Goal: Communication & Community: Answer question/provide support

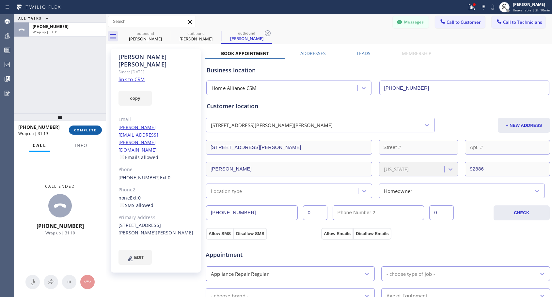
click at [85, 129] on span "COMPLETE" at bounding box center [85, 130] width 23 height 5
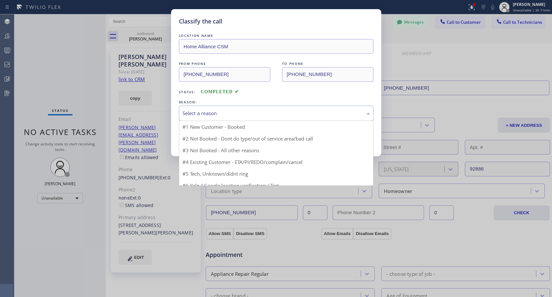
click at [236, 115] on div "Select a reason" at bounding box center [275, 114] width 187 height 8
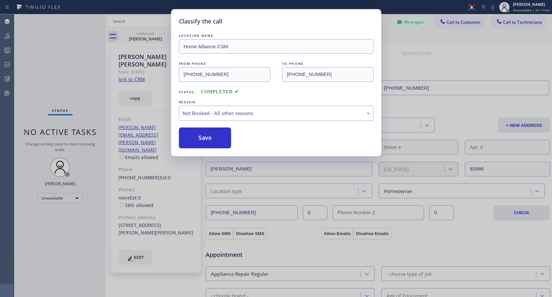
click at [198, 140] on button "Save" at bounding box center [205, 138] width 53 height 21
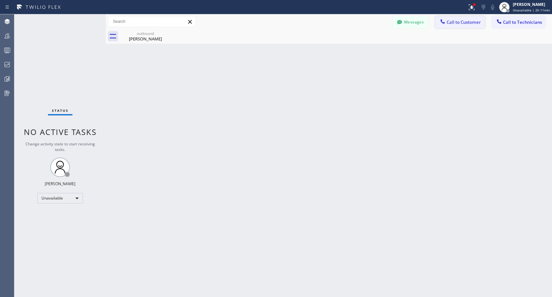
drag, startPoint x: 468, startPoint y: 22, endPoint x: 298, endPoint y: 107, distance: 190.2
click at [467, 22] on span "Call to Customer" at bounding box center [463, 22] width 34 height 6
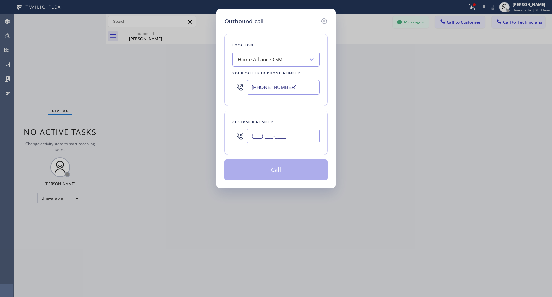
click at [274, 136] on input "(___) ___-____" at bounding box center [283, 136] width 73 height 15
paste input "323) 533-1536"
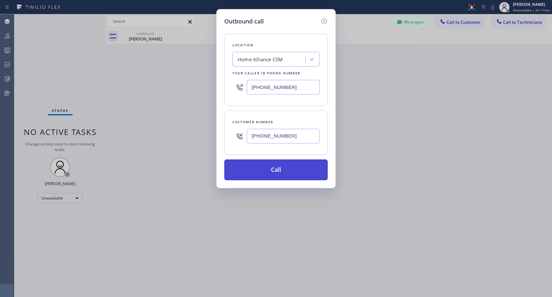
type input "[PHONE_NUMBER]"
click at [273, 169] on button "Call" at bounding box center [275, 169] width 103 height 21
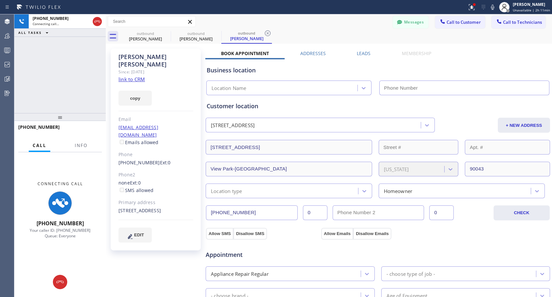
type input "[PHONE_NUMBER]"
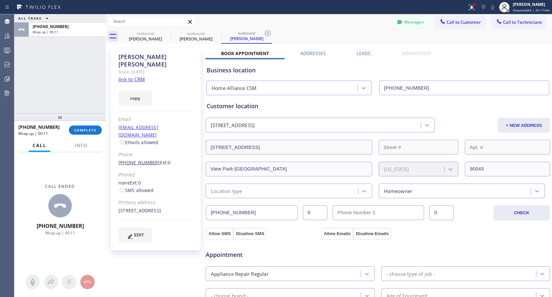
click at [135, 159] on link "[PHONE_NUMBER]" at bounding box center [138, 162] width 41 height 6
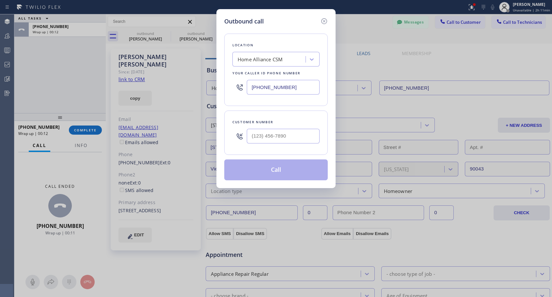
type input "[PHONE_NUMBER]"
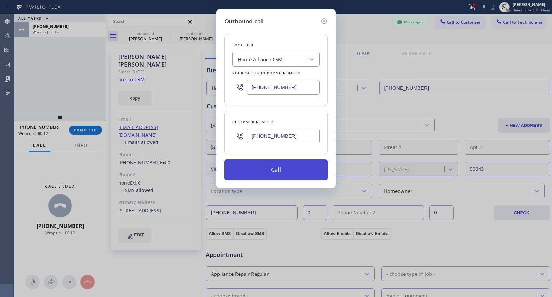
click at [268, 173] on button "Call" at bounding box center [275, 169] width 103 height 21
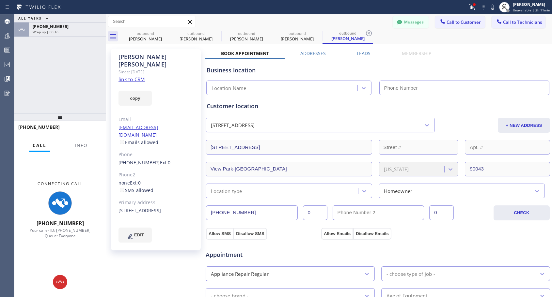
type input "[PHONE_NUMBER]"
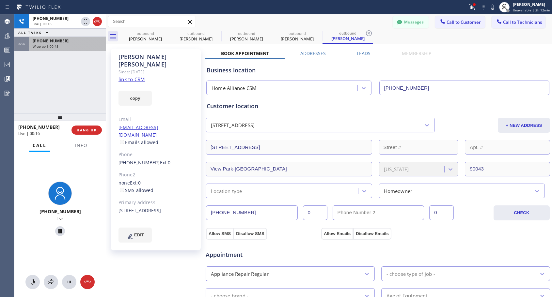
click at [88, 41] on div "[PHONE_NUMBER]" at bounding box center [67, 41] width 69 height 6
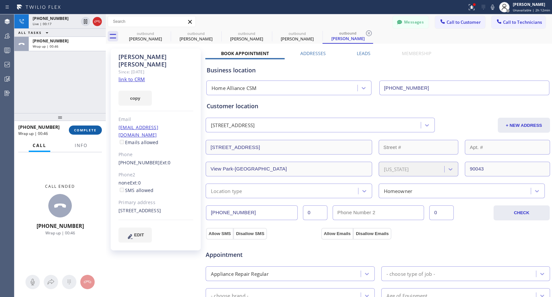
click at [94, 129] on span "COMPLETE" at bounding box center [85, 130] width 23 height 5
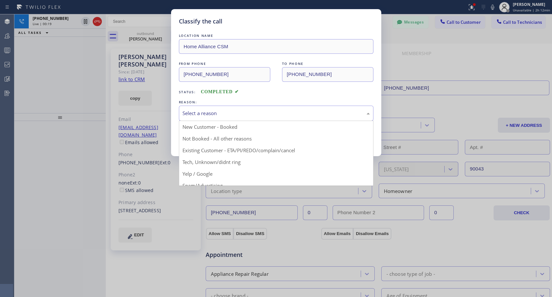
click at [211, 111] on div "Select a reason" at bounding box center [275, 114] width 187 height 8
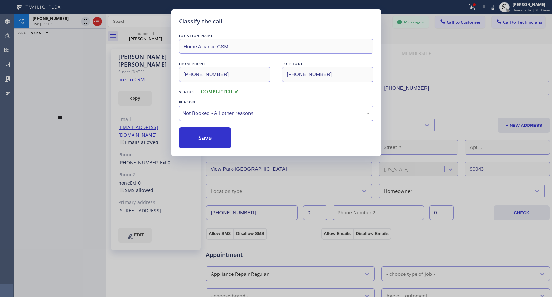
click at [201, 135] on button "Save" at bounding box center [205, 138] width 53 height 21
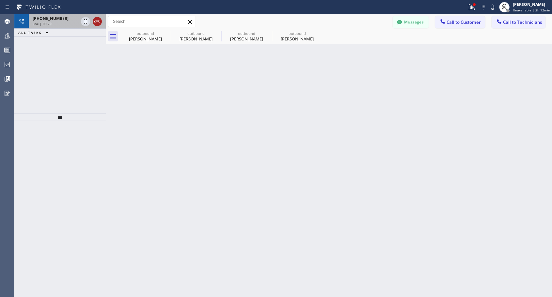
click at [101, 19] on icon at bounding box center [97, 22] width 8 height 8
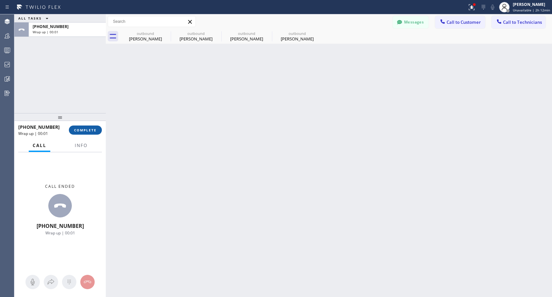
click at [92, 129] on span "COMPLETE" at bounding box center [85, 130] width 23 height 5
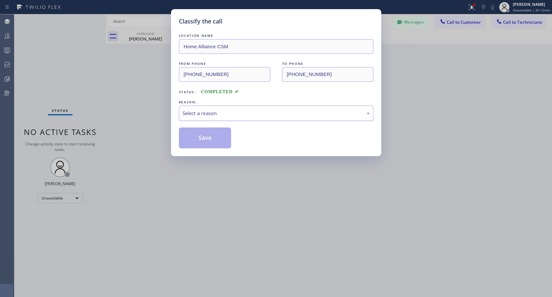
click at [226, 114] on div "Select a reason" at bounding box center [275, 114] width 187 height 8
click at [210, 141] on button "Save" at bounding box center [205, 138] width 53 height 21
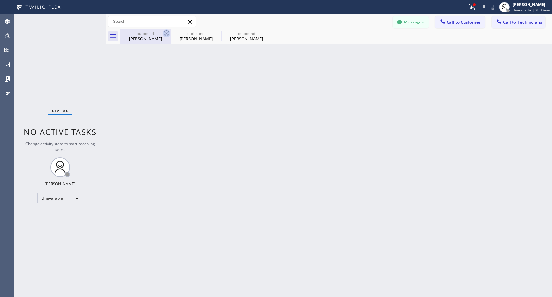
click at [165, 34] on icon at bounding box center [166, 33] width 6 height 6
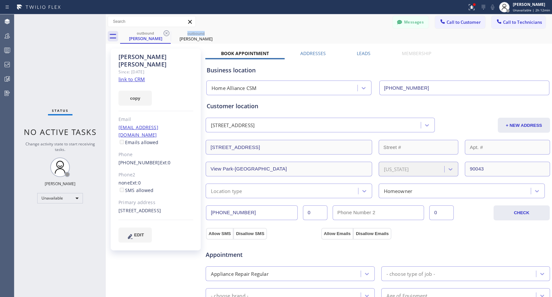
click at [165, 34] on icon at bounding box center [166, 33] width 6 height 6
click at [0, 0] on icon at bounding box center [0, 0] width 0 height 0
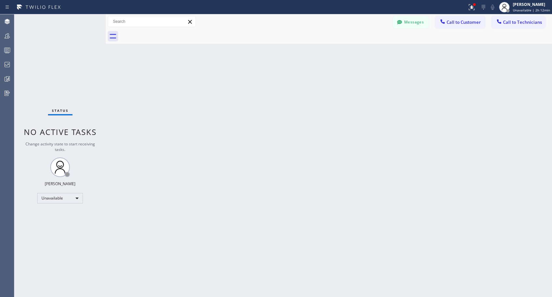
click at [165, 34] on div at bounding box center [336, 36] width 432 height 15
click at [455, 20] on span "Call to Customer" at bounding box center [463, 22] width 34 height 6
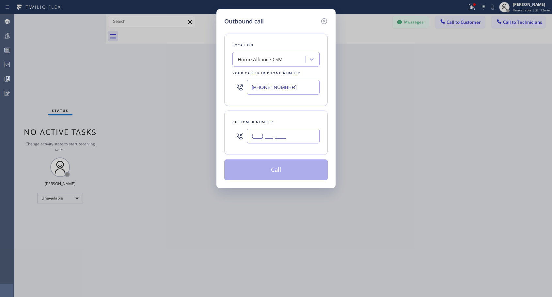
click at [265, 134] on input "(___) ___-____" at bounding box center [283, 136] width 73 height 15
paste input "408) 857-7005"
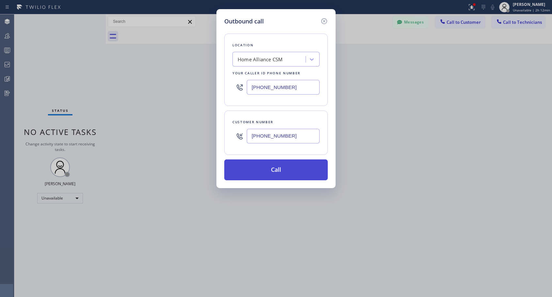
type input "[PHONE_NUMBER]"
click at [285, 171] on button "Call" at bounding box center [275, 169] width 103 height 21
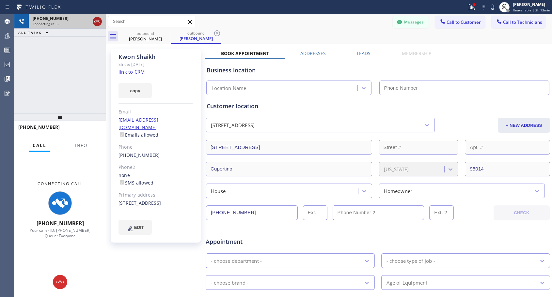
type input "[PHONE_NUMBER]"
click at [99, 23] on icon at bounding box center [97, 22] width 8 height 8
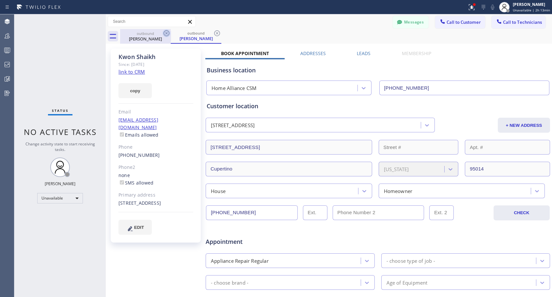
click at [166, 32] on icon at bounding box center [166, 33] width 8 height 8
click at [213, 32] on icon at bounding box center [217, 33] width 8 height 8
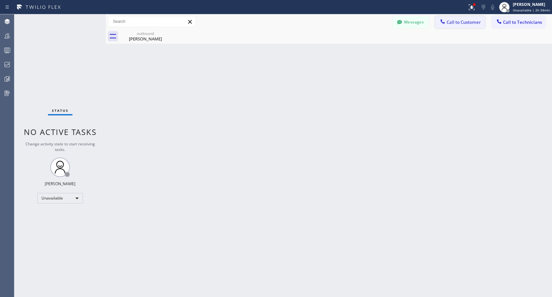
click at [453, 21] on span "Call to Customer" at bounding box center [463, 22] width 34 height 6
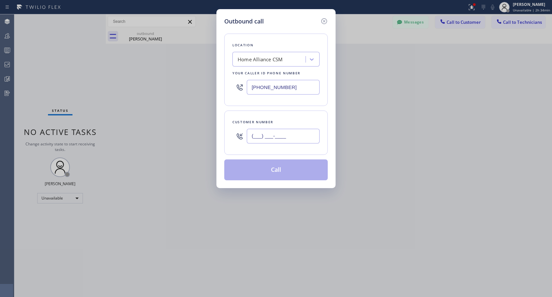
click at [293, 135] on input "(___) ___-____" at bounding box center [283, 136] width 73 height 15
paste input "310) 567-0299"
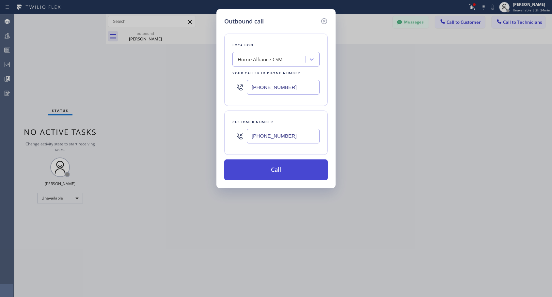
type input "[PHONE_NUMBER]"
click at [277, 174] on button "Call" at bounding box center [275, 169] width 103 height 21
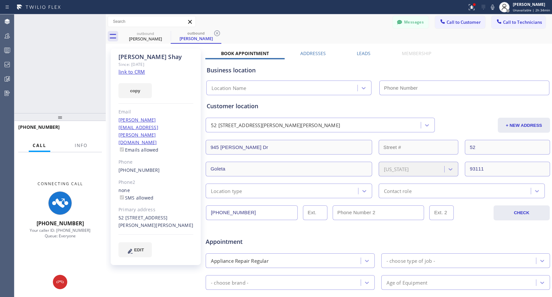
type input "[PHONE_NUMBER]"
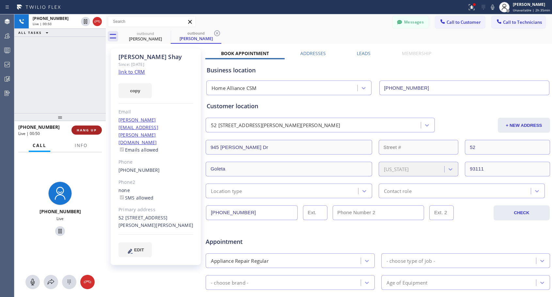
click at [85, 128] on span "HANG UP" at bounding box center [87, 130] width 20 height 5
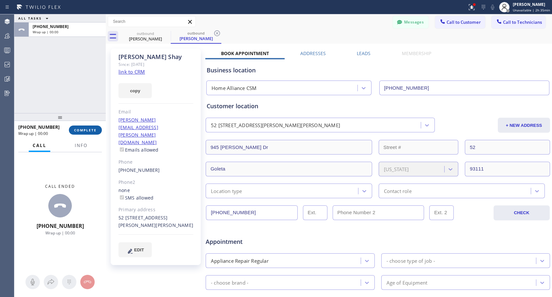
click at [85, 128] on span "COMPLETE" at bounding box center [85, 130] width 23 height 5
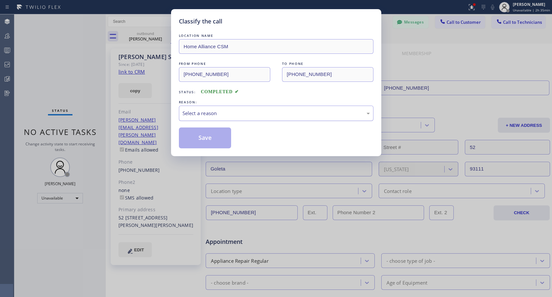
drag, startPoint x: 238, startPoint y: 114, endPoint x: 233, endPoint y: 117, distance: 6.3
click at [237, 115] on div "Select a reason" at bounding box center [275, 114] width 187 height 8
click at [209, 138] on button "Save" at bounding box center [205, 138] width 53 height 21
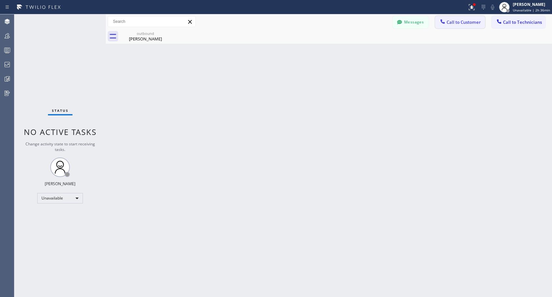
click at [452, 27] on button "Call to Customer" at bounding box center [460, 22] width 50 height 12
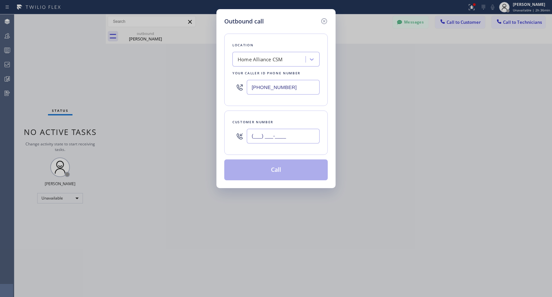
click at [297, 139] on input "(___) ___-____" at bounding box center [283, 136] width 73 height 15
paste input "347) 626-9620"
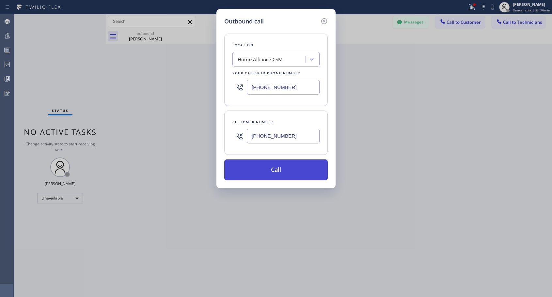
type input "[PHONE_NUMBER]"
click at [288, 169] on button "Call" at bounding box center [275, 169] width 103 height 21
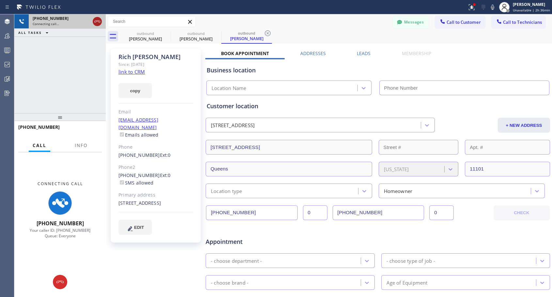
type input "[PHONE_NUMBER]"
click at [97, 23] on icon at bounding box center [97, 22] width 8 height 8
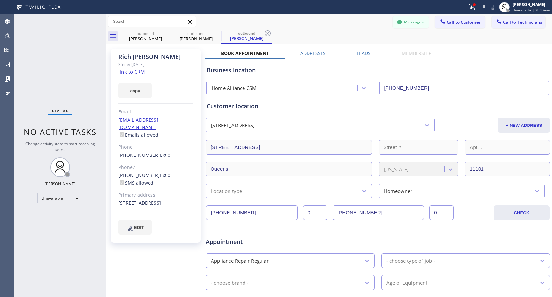
drag, startPoint x: 449, startPoint y: 22, endPoint x: 350, endPoint y: 64, distance: 107.1
click at [449, 22] on span "Call to Customer" at bounding box center [463, 22] width 34 height 6
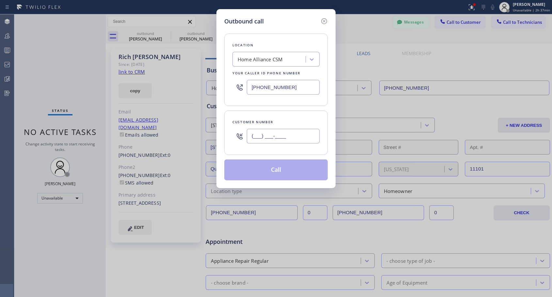
click at [270, 133] on input "(___) ___-____" at bounding box center [283, 136] width 73 height 15
paste input "347) 742-8026"
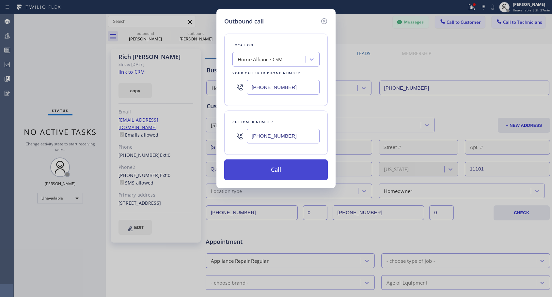
type input "[PHONE_NUMBER]"
click at [275, 168] on button "Call" at bounding box center [275, 169] width 103 height 21
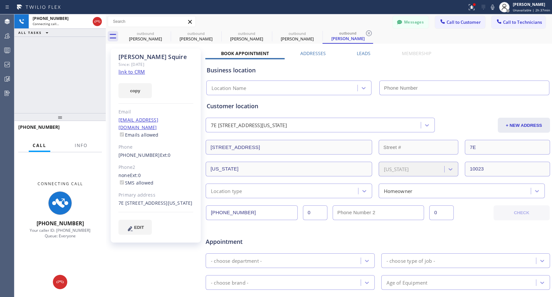
type input "[PHONE_NUMBER]"
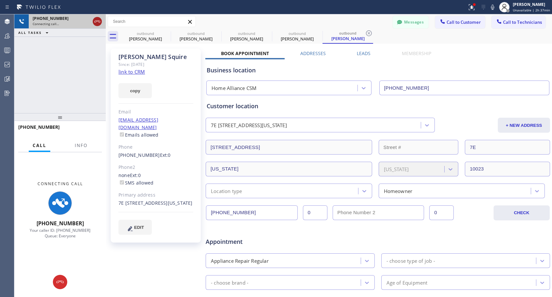
click at [98, 21] on icon at bounding box center [97, 22] width 8 height 8
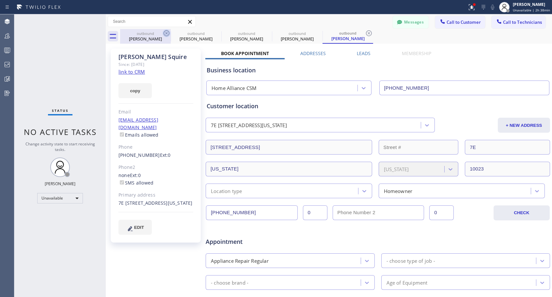
click at [168, 34] on icon at bounding box center [166, 33] width 8 height 8
click at [0, 0] on icon at bounding box center [0, 0] width 0 height 0
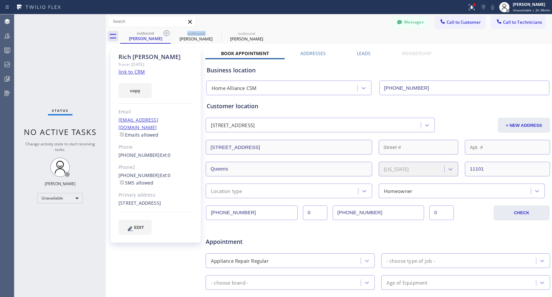
click at [168, 34] on icon at bounding box center [166, 33] width 8 height 8
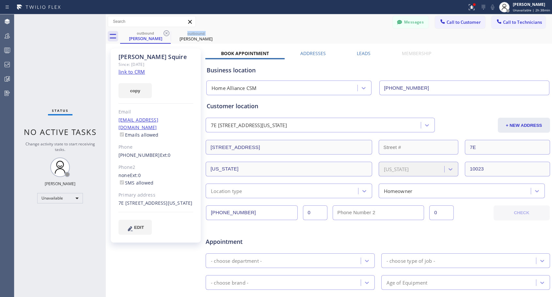
click at [168, 34] on icon at bounding box center [166, 33] width 8 height 8
click at [0, 0] on icon at bounding box center [0, 0] width 0 height 0
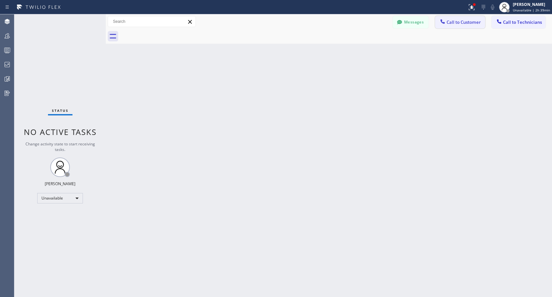
click at [441, 23] on icon at bounding box center [442, 21] width 7 height 7
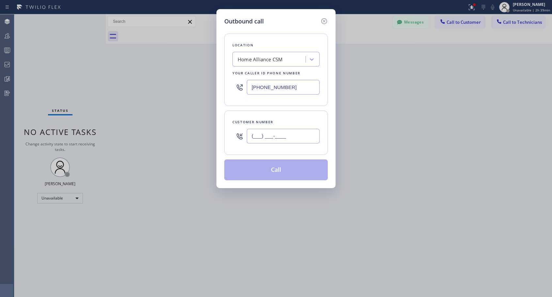
click at [309, 129] on input "(___) ___-____" at bounding box center [283, 136] width 73 height 15
paste input "303) 304-7236"
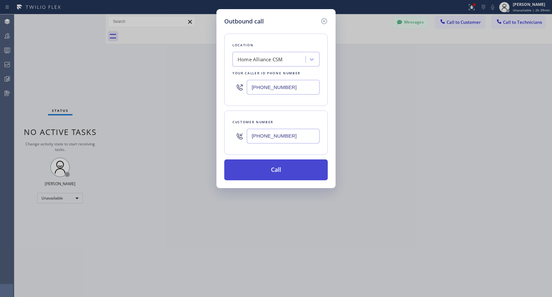
type input "[PHONE_NUMBER]"
click at [278, 174] on button "Call" at bounding box center [275, 169] width 103 height 21
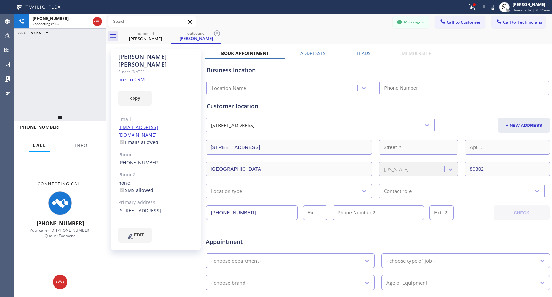
type input "[PHONE_NUMBER]"
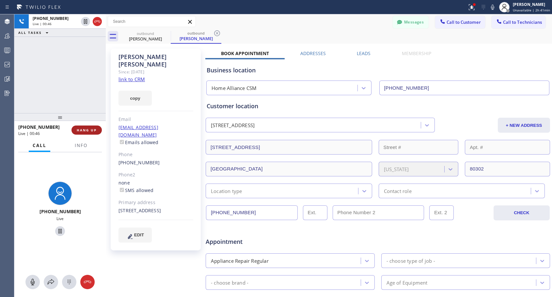
click at [78, 130] on span "HANG UP" at bounding box center [87, 130] width 20 height 5
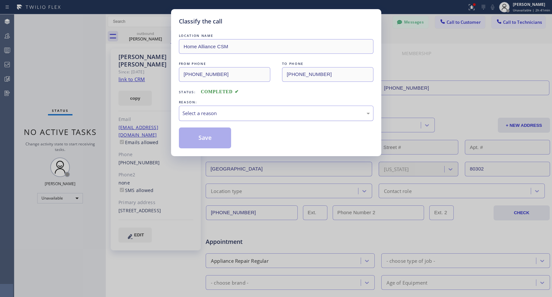
click at [204, 111] on div "Select a reason" at bounding box center [275, 114] width 187 height 8
click at [199, 141] on button "Save" at bounding box center [205, 138] width 53 height 21
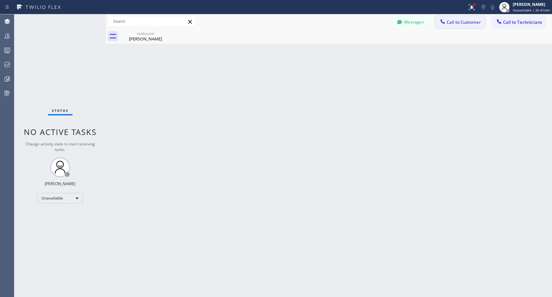
click at [449, 21] on span "Call to Customer" at bounding box center [463, 22] width 34 height 6
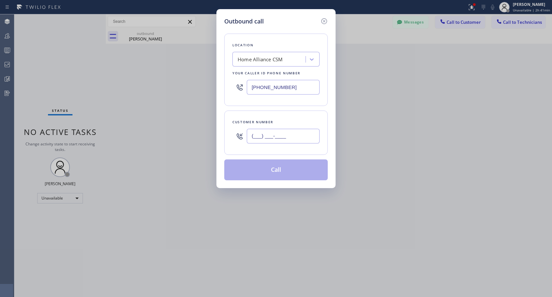
click at [268, 132] on input "(___) ___-____" at bounding box center [283, 136] width 73 height 15
paste input "215) 817-5167"
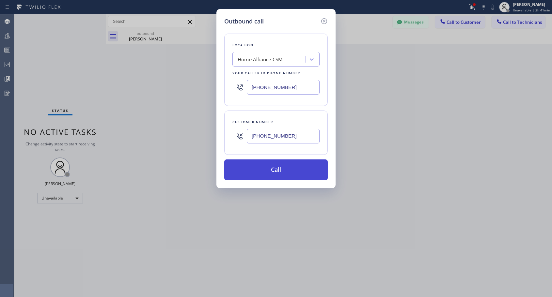
type input "[PHONE_NUMBER]"
click at [305, 169] on button "Call" at bounding box center [275, 169] width 103 height 21
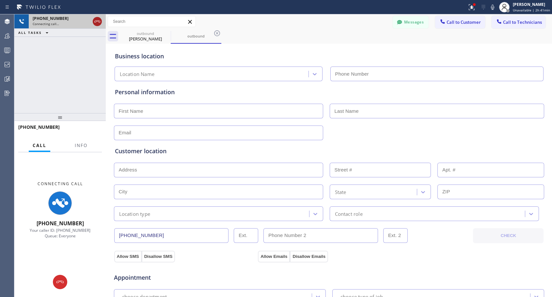
type input "[PHONE_NUMBER]"
click at [94, 24] on icon at bounding box center [97, 22] width 8 height 8
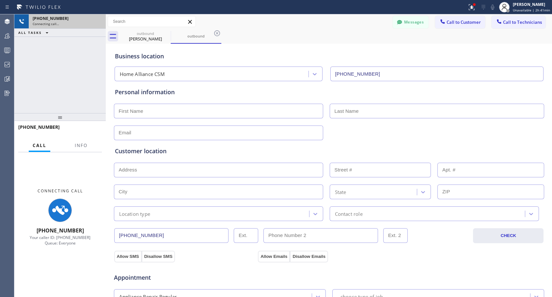
click at [94, 24] on div "Connecting call…" at bounding box center [67, 24] width 69 height 5
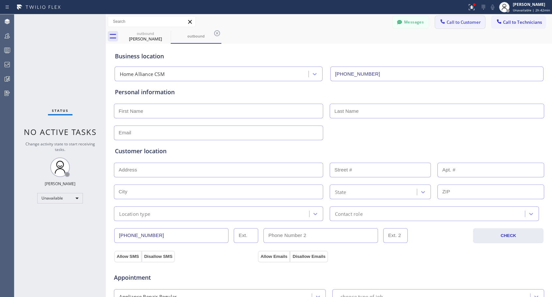
click at [467, 26] on button "Call to Customer" at bounding box center [460, 22] width 50 height 12
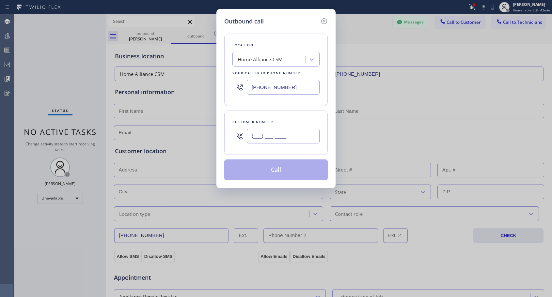
click at [307, 135] on input "(___) ___-____" at bounding box center [283, 136] width 73 height 15
paste input "310) 500-2400"
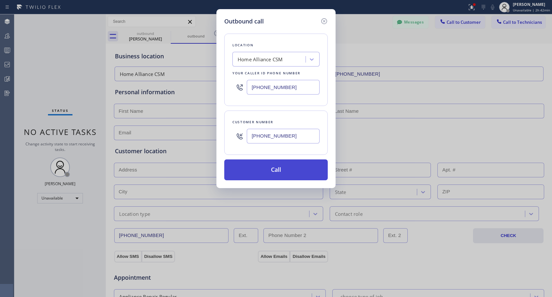
type input "[PHONE_NUMBER]"
click at [292, 170] on button "Call" at bounding box center [275, 169] width 103 height 21
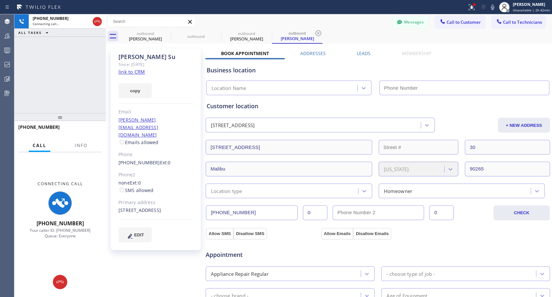
type input "[PHONE_NUMBER]"
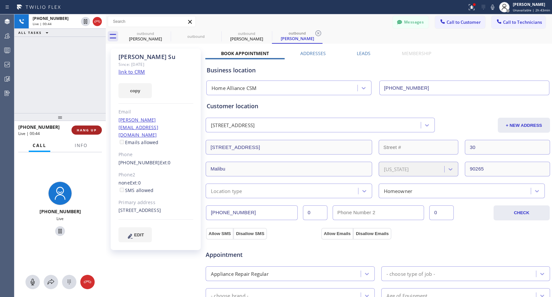
click at [84, 130] on span "HANG UP" at bounding box center [87, 130] width 20 height 5
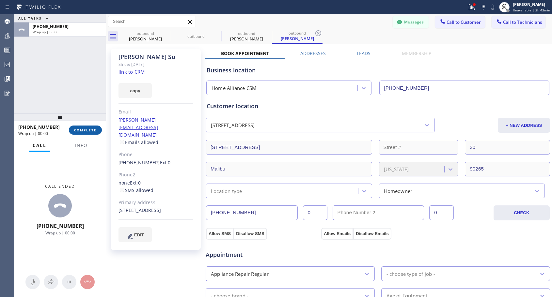
click at [84, 130] on span "COMPLETE" at bounding box center [85, 130] width 23 height 5
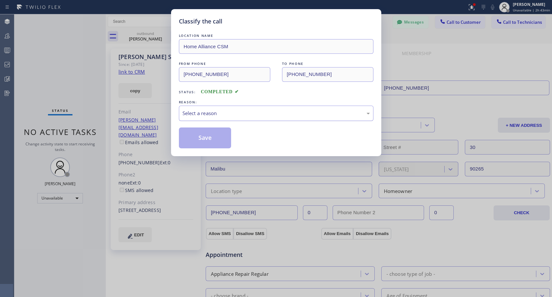
click at [215, 112] on div "Select a reason" at bounding box center [275, 114] width 187 height 8
click at [197, 138] on button "Save" at bounding box center [205, 138] width 53 height 21
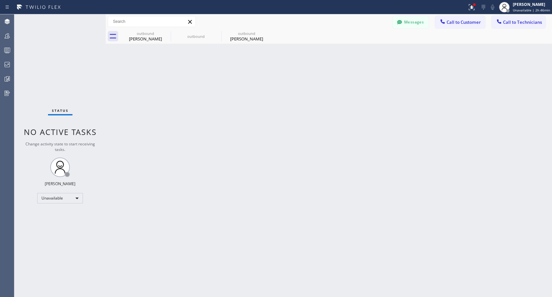
click at [285, 137] on div "Back to Dashboard Change Sender ID Customers Technicians NH [PERSON_NAME] [DATE…" at bounding box center [329, 155] width 446 height 283
click at [456, 23] on span "Call to Customer" at bounding box center [463, 22] width 34 height 6
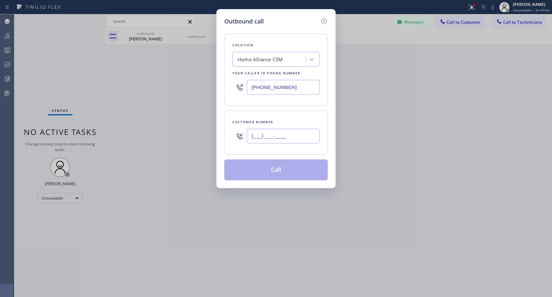
click at [312, 136] on input "(___) ___-____" at bounding box center [283, 136] width 73 height 15
paste input "617) 620-7559"
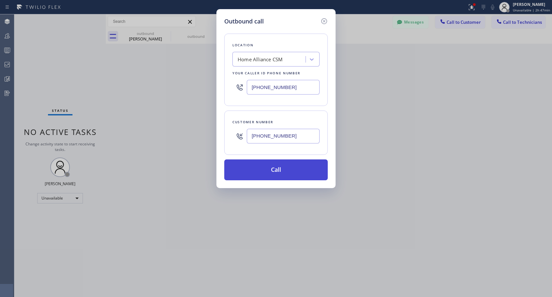
type input "[PHONE_NUMBER]"
drag, startPoint x: 293, startPoint y: 177, endPoint x: 294, endPoint y: 174, distance: 3.9
click at [293, 177] on button "Call" at bounding box center [275, 169] width 103 height 21
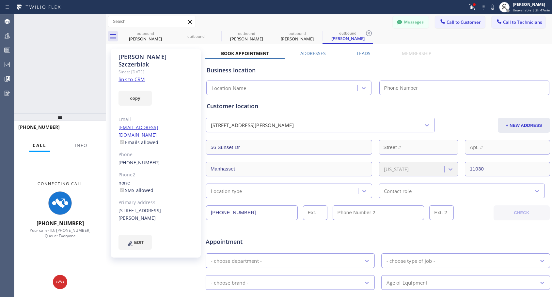
type input "[PHONE_NUMBER]"
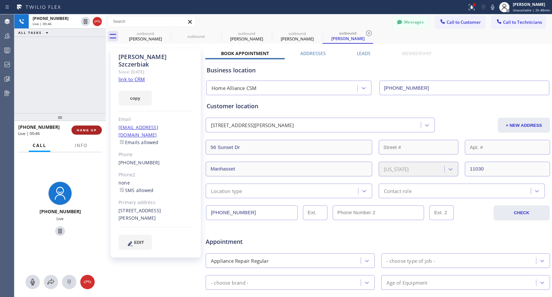
click at [87, 134] on button "HANG UP" at bounding box center [86, 130] width 30 height 9
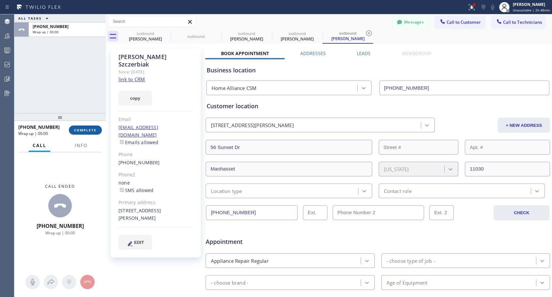
click at [88, 133] on button "COMPLETE" at bounding box center [85, 130] width 33 height 9
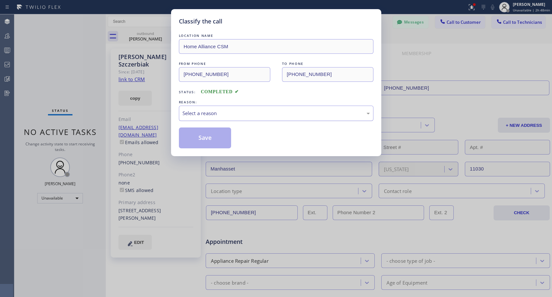
click at [220, 115] on div "Select a reason" at bounding box center [275, 114] width 187 height 8
click at [214, 136] on button "Save" at bounding box center [205, 138] width 53 height 21
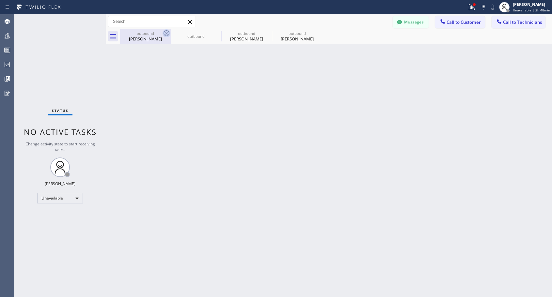
click at [166, 32] on icon at bounding box center [166, 33] width 8 height 8
click at [0, 0] on icon at bounding box center [0, 0] width 0 height 0
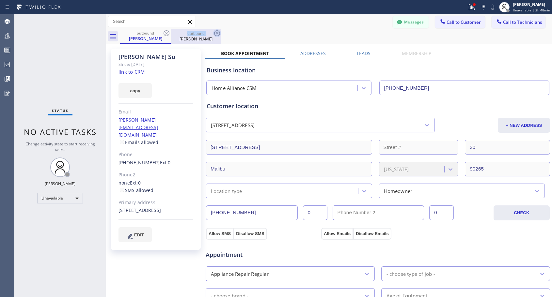
click at [166, 32] on icon at bounding box center [166, 33] width 8 height 8
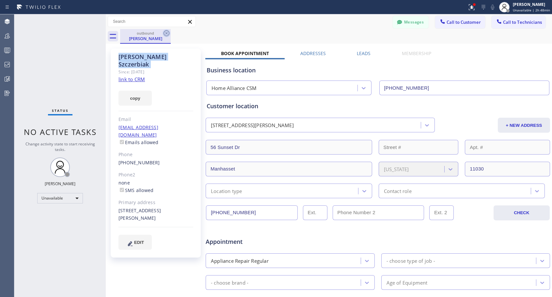
click at [166, 32] on icon at bounding box center [166, 33] width 8 height 8
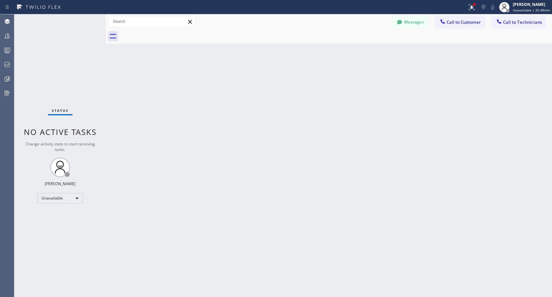
click at [462, 23] on span "Call to Customer" at bounding box center [463, 22] width 34 height 6
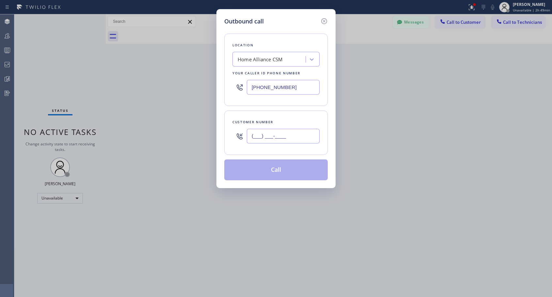
click at [297, 138] on input "(___) ___-____" at bounding box center [283, 136] width 73 height 15
paste input "323) 445-8342"
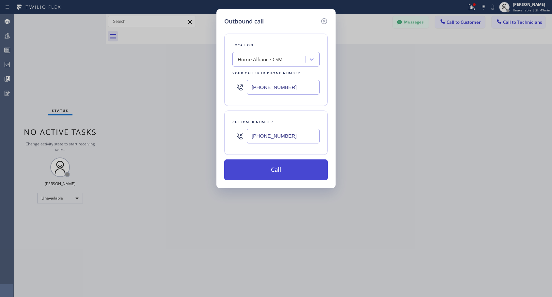
type input "[PHONE_NUMBER]"
click at [281, 168] on button "Call" at bounding box center [275, 169] width 103 height 21
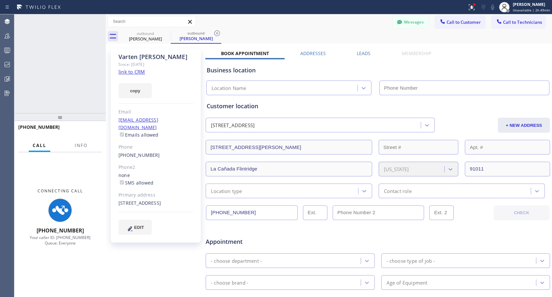
type input "[PHONE_NUMBER]"
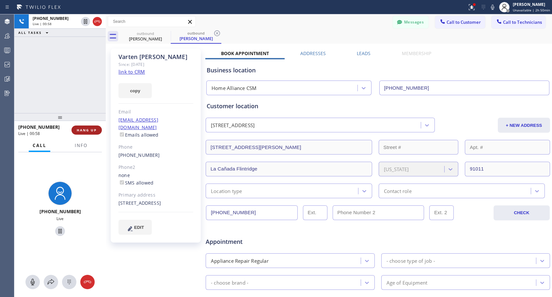
click at [94, 131] on span "HANG UP" at bounding box center [87, 130] width 20 height 5
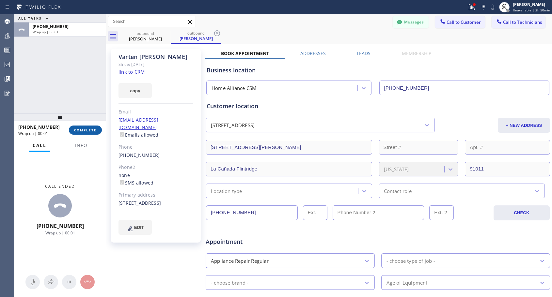
click at [94, 131] on span "COMPLETE" at bounding box center [85, 130] width 23 height 5
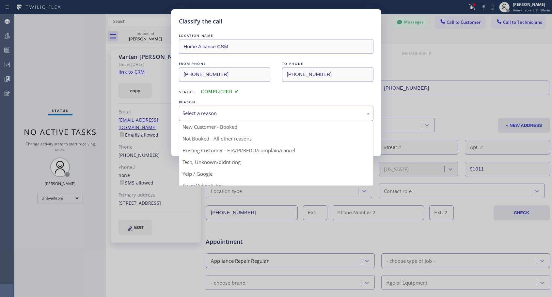
click at [243, 113] on div "Select a reason" at bounding box center [275, 114] width 187 height 8
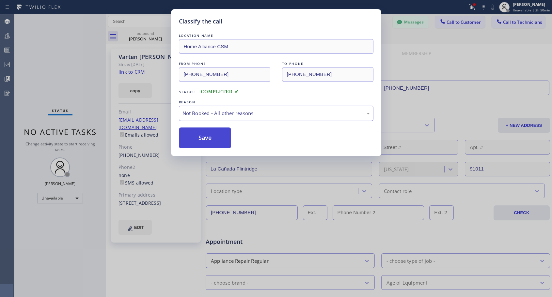
click at [209, 137] on button "Save" at bounding box center [205, 138] width 53 height 21
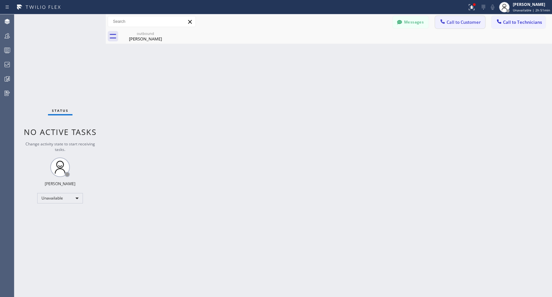
click at [448, 24] on span "Call to Customer" at bounding box center [463, 22] width 34 height 6
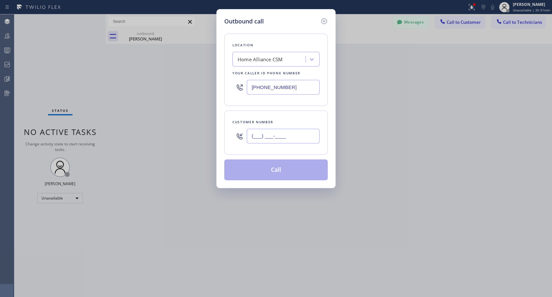
click at [281, 137] on input "(___) ___-____" at bounding box center [283, 136] width 73 height 15
paste input "403) 809-4783"
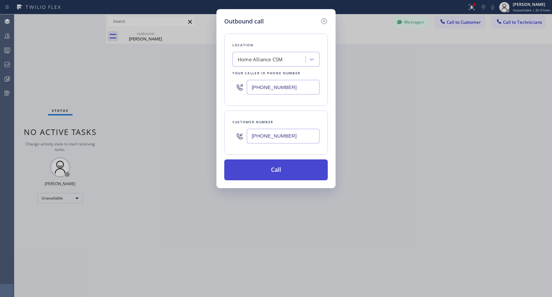
type input "[PHONE_NUMBER]"
click at [273, 168] on button "Call" at bounding box center [275, 169] width 103 height 21
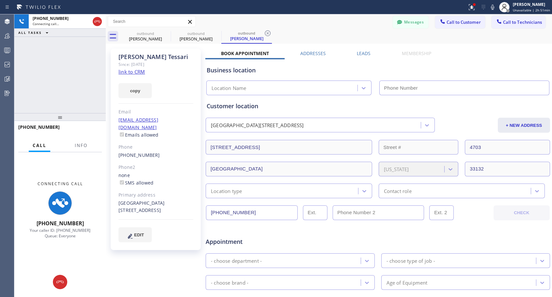
type input "[PHONE_NUMBER]"
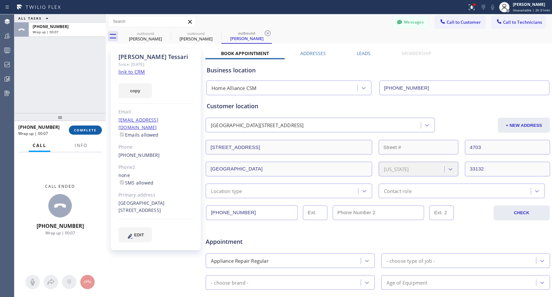
click at [86, 128] on span "COMPLETE" at bounding box center [85, 130] width 23 height 5
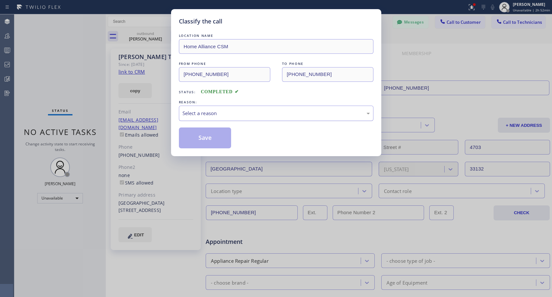
drag, startPoint x: 245, startPoint y: 113, endPoint x: 238, endPoint y: 119, distance: 9.5
click at [245, 113] on div "Select a reason" at bounding box center [275, 114] width 187 height 8
click at [208, 142] on button "Save" at bounding box center [205, 138] width 53 height 21
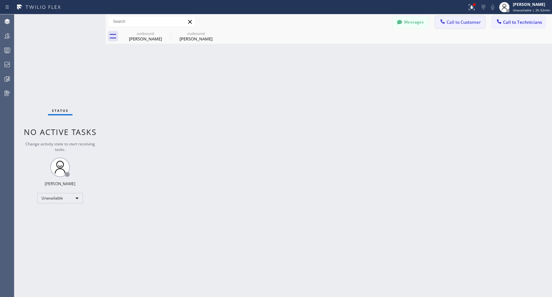
click at [453, 22] on span "Call to Customer" at bounding box center [463, 22] width 34 height 6
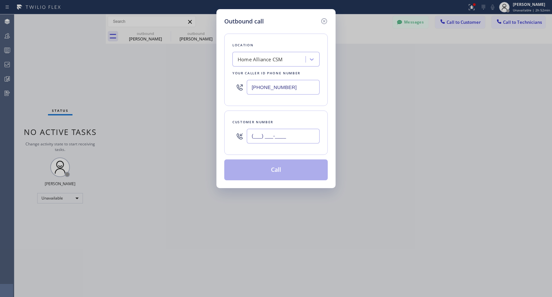
click at [301, 134] on input "(___) ___-____" at bounding box center [283, 136] width 73 height 15
paste input "858) 663-6982"
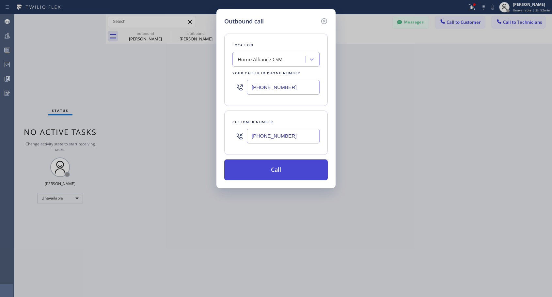
type input "[PHONE_NUMBER]"
click at [288, 168] on button "Call" at bounding box center [275, 169] width 103 height 21
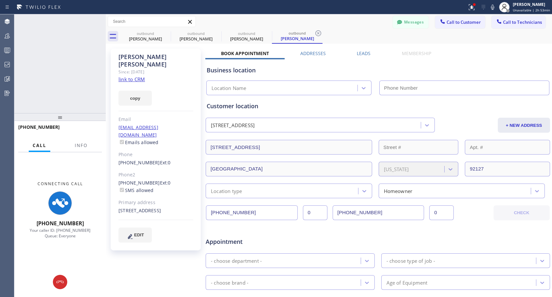
type input "[PHONE_NUMBER]"
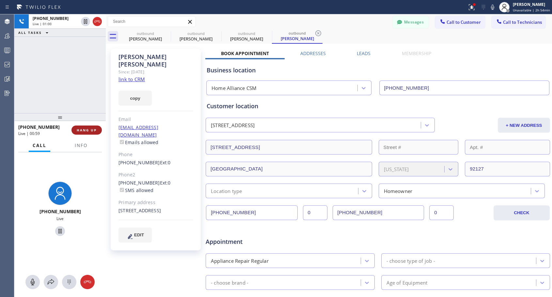
click at [90, 131] on span "HANG UP" at bounding box center [87, 130] width 20 height 5
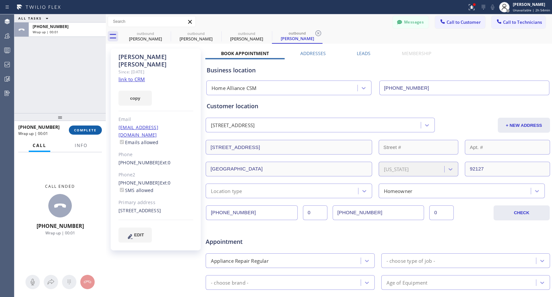
click at [90, 131] on span "COMPLETE" at bounding box center [85, 130] width 23 height 5
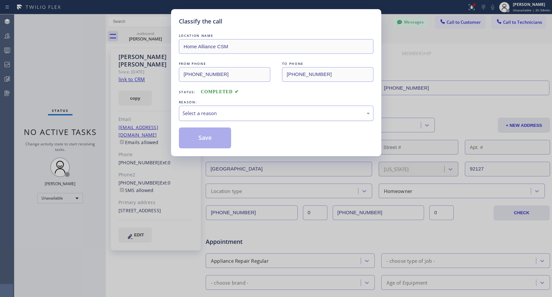
click at [198, 111] on div "Select a reason" at bounding box center [275, 114] width 187 height 8
click at [204, 138] on button "Save" at bounding box center [205, 138] width 53 height 21
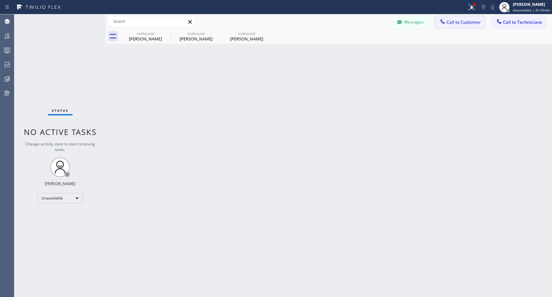
click at [456, 25] on button "Call to Customer" at bounding box center [460, 22] width 50 height 12
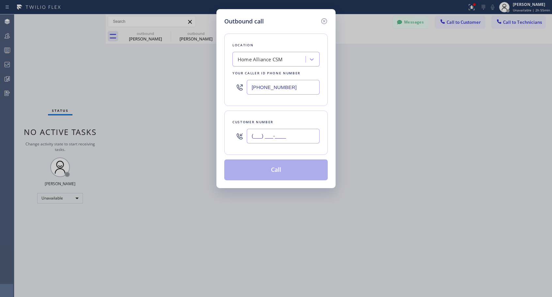
click at [299, 142] on input "(___) ___-____" at bounding box center [283, 136] width 73 height 15
paste input "917) 693-3978"
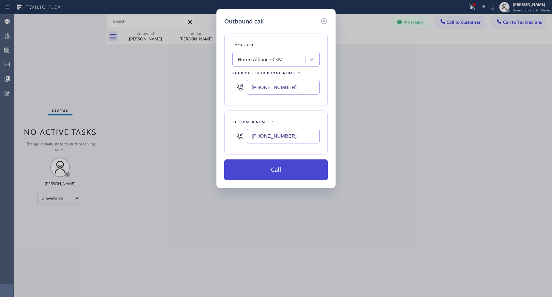
type input "[PHONE_NUMBER]"
click at [293, 168] on button "Call" at bounding box center [275, 169] width 103 height 21
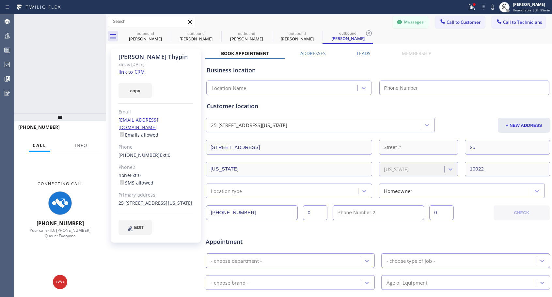
type input "[PHONE_NUMBER]"
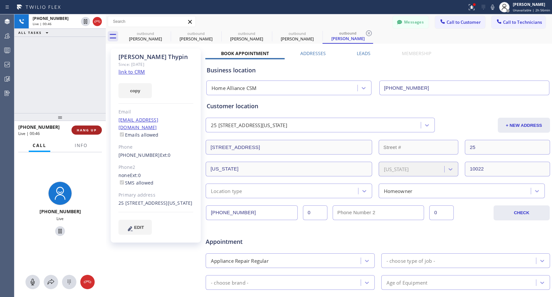
click at [82, 132] on span "HANG UP" at bounding box center [87, 130] width 20 height 5
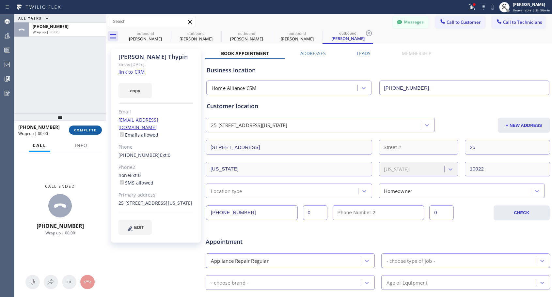
click at [83, 131] on span "COMPLETE" at bounding box center [85, 130] width 23 height 5
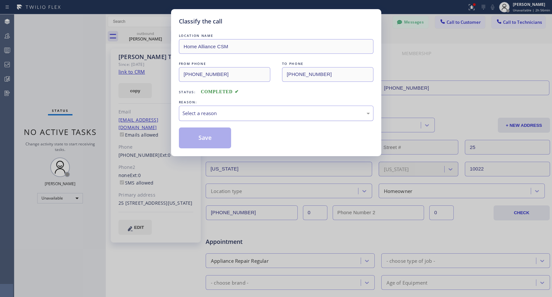
click at [197, 114] on div "Select a reason" at bounding box center [275, 114] width 187 height 8
click at [197, 141] on button "Save" at bounding box center [205, 138] width 53 height 21
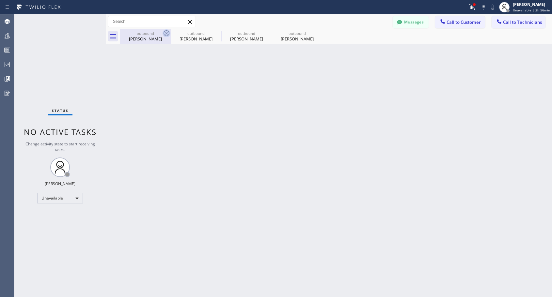
click at [165, 33] on icon at bounding box center [166, 33] width 8 height 8
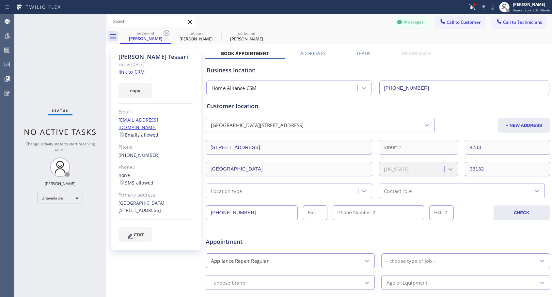
click at [165, 33] on icon at bounding box center [166, 33] width 8 height 8
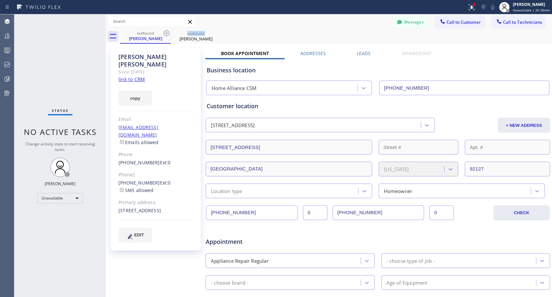
click at [165, 33] on icon at bounding box center [166, 33] width 8 height 8
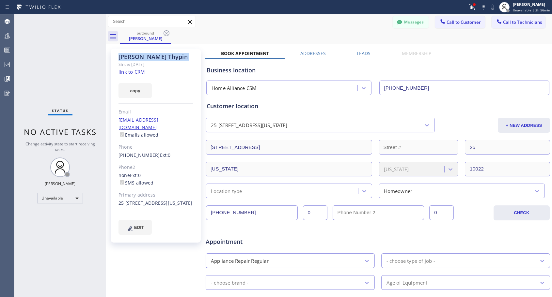
click at [165, 33] on icon at bounding box center [166, 33] width 8 height 8
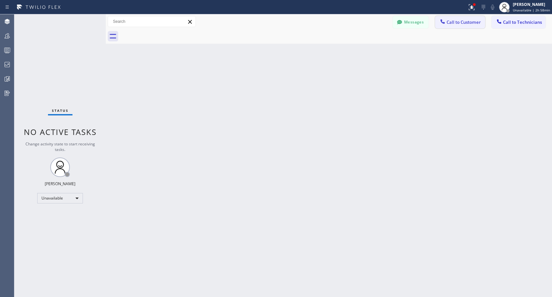
click at [461, 23] on span "Call to Customer" at bounding box center [463, 22] width 34 height 6
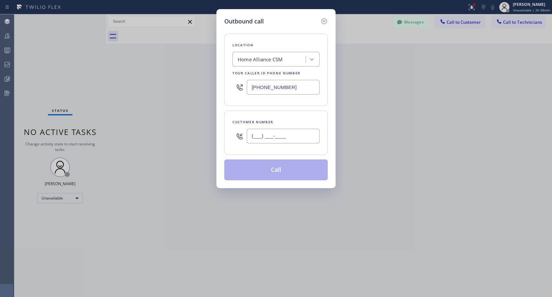
click at [277, 134] on input "(___) ___-____" at bounding box center [283, 136] width 73 height 15
paste input "480) 442-5518"
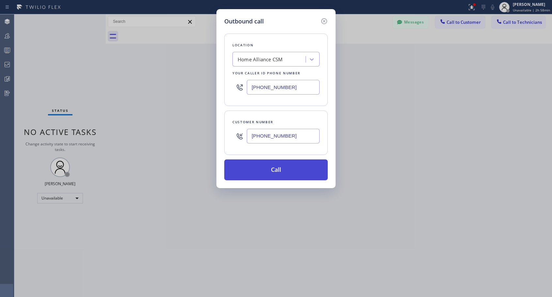
type input "[PHONE_NUMBER]"
click at [289, 170] on button "Call" at bounding box center [275, 169] width 103 height 21
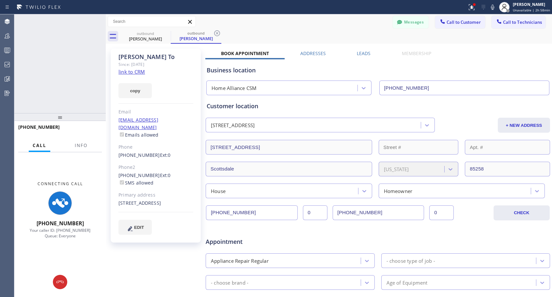
type input "[PHONE_NUMBER]"
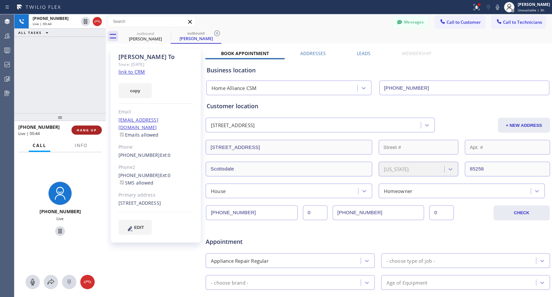
click at [92, 128] on button "HANG UP" at bounding box center [86, 130] width 30 height 9
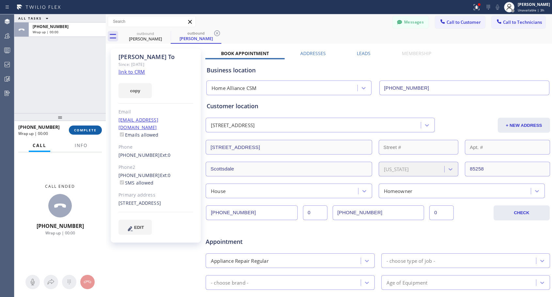
click at [93, 131] on span "COMPLETE" at bounding box center [85, 130] width 23 height 5
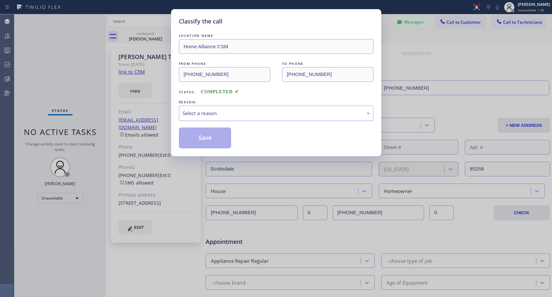
click at [280, 113] on div "Select a reason" at bounding box center [275, 114] width 187 height 8
click at [227, 138] on button "Save" at bounding box center [205, 138] width 53 height 21
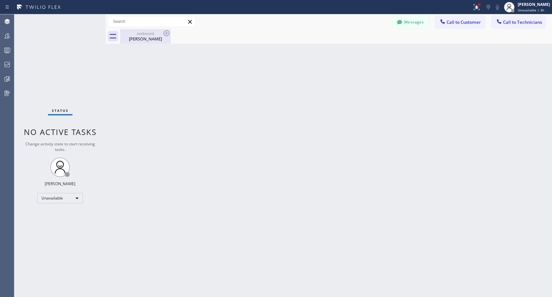
click at [138, 40] on div "[PERSON_NAME]" at bounding box center [145, 39] width 49 height 6
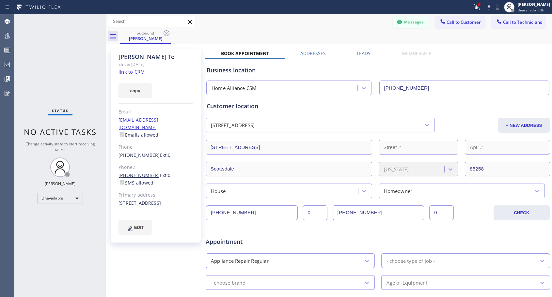
click at [140, 172] on link "[PHONE_NUMBER]" at bounding box center [138, 175] width 41 height 6
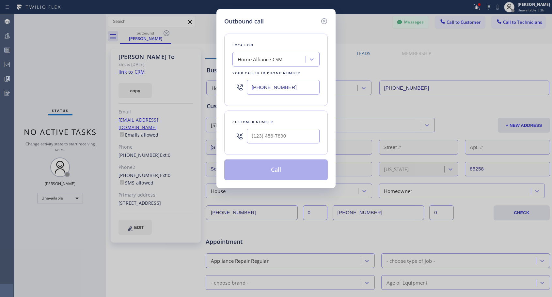
type input "[PHONE_NUMBER]"
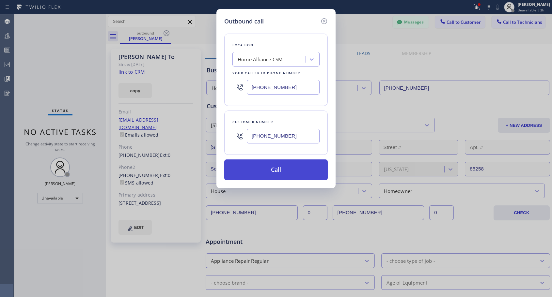
click at [254, 168] on button "Call" at bounding box center [275, 169] width 103 height 21
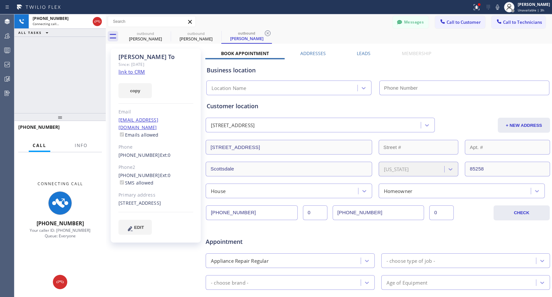
type input "[PHONE_NUMBER]"
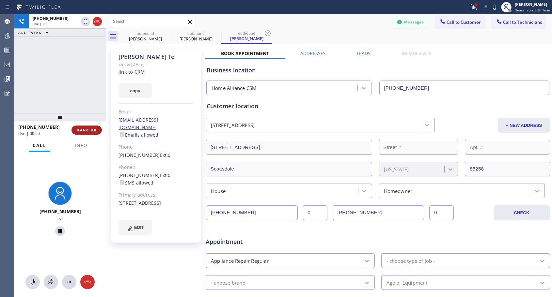
click at [84, 128] on button "HANG UP" at bounding box center [86, 130] width 30 height 9
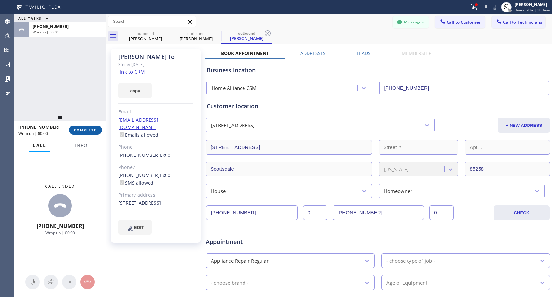
click at [98, 129] on button "COMPLETE" at bounding box center [85, 130] width 33 height 9
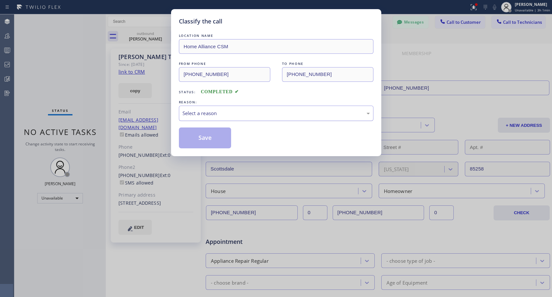
click at [228, 115] on div "Select a reason" at bounding box center [275, 114] width 187 height 8
click at [213, 138] on button "Save" at bounding box center [205, 138] width 53 height 21
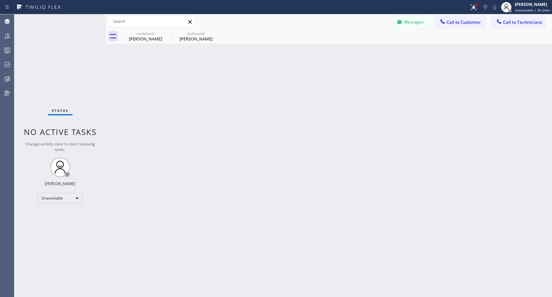
drag, startPoint x: 448, startPoint y: 24, endPoint x: 422, endPoint y: 33, distance: 28.0
click at [449, 24] on span "Call to Customer" at bounding box center [463, 22] width 34 height 6
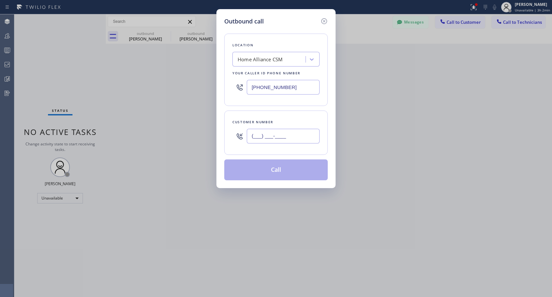
click at [274, 135] on input "(___) ___-____" at bounding box center [283, 136] width 73 height 15
paste input "619) 206-9478"
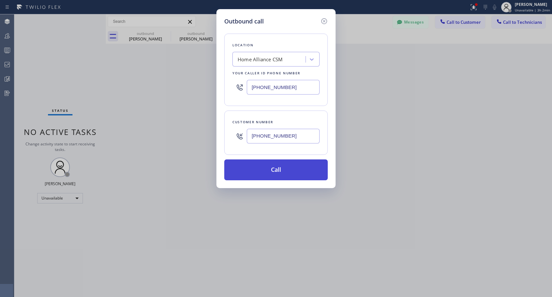
type input "[PHONE_NUMBER]"
click at [278, 170] on button "Call" at bounding box center [275, 169] width 103 height 21
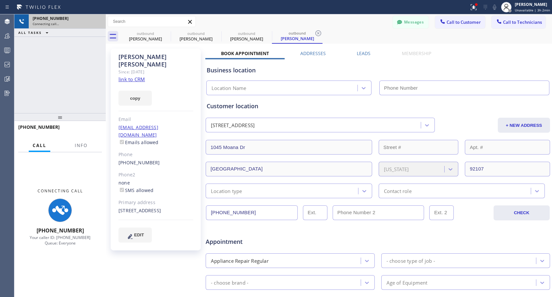
type input "[PHONE_NUMBER]"
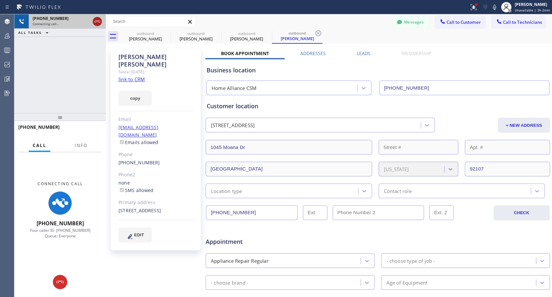
click at [95, 22] on icon at bounding box center [97, 22] width 8 height 8
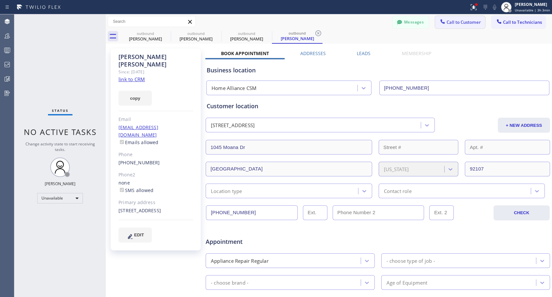
click at [459, 24] on span "Call to Customer" at bounding box center [463, 22] width 34 height 6
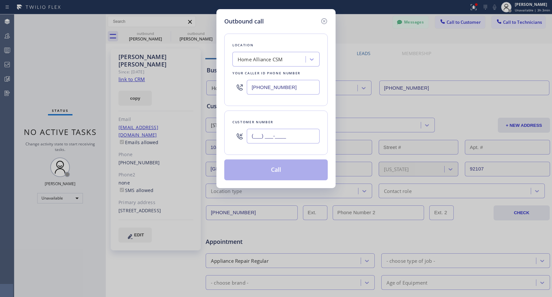
click at [301, 139] on input "(___) ___-____" at bounding box center [283, 136] width 73 height 15
paste input "424) 345-4271"
type input "[PHONE_NUMBER]"
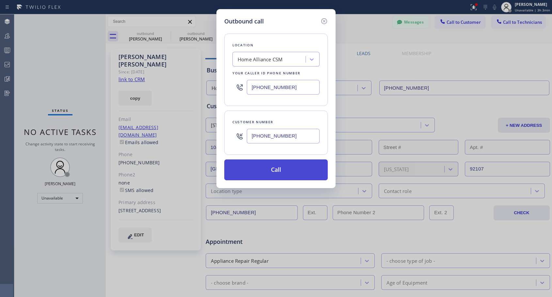
click at [280, 168] on button "Call" at bounding box center [275, 169] width 103 height 21
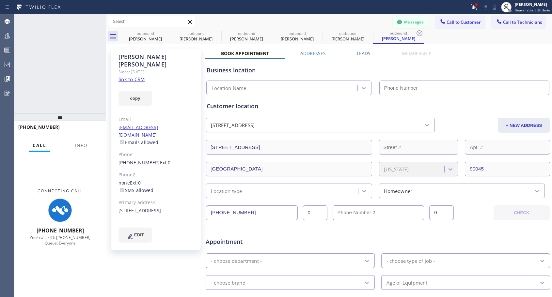
type input "[PHONE_NUMBER]"
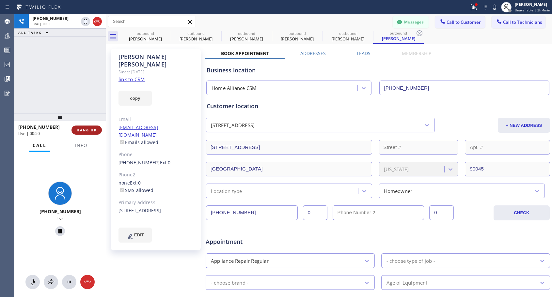
click at [83, 129] on span "HANG UP" at bounding box center [87, 130] width 20 height 5
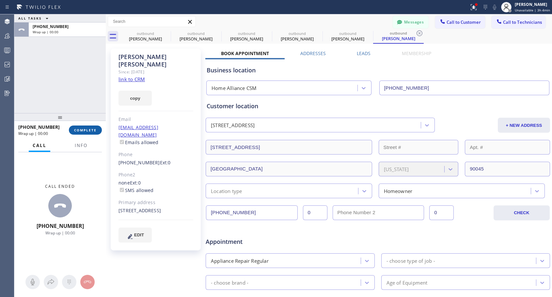
click at [83, 129] on span "COMPLETE" at bounding box center [85, 130] width 23 height 5
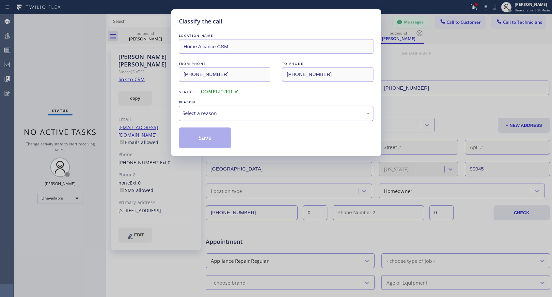
click at [216, 113] on div "Select a reason" at bounding box center [275, 114] width 187 height 8
click at [205, 136] on button "Save" at bounding box center [205, 138] width 53 height 21
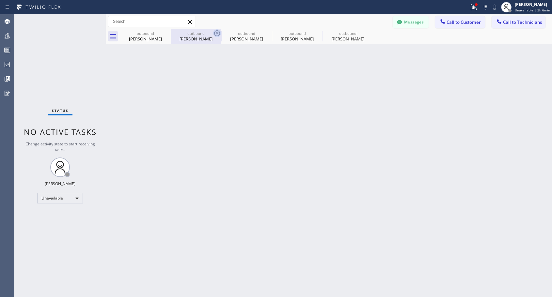
click at [0, 0] on icon at bounding box center [0, 0] width 0 height 0
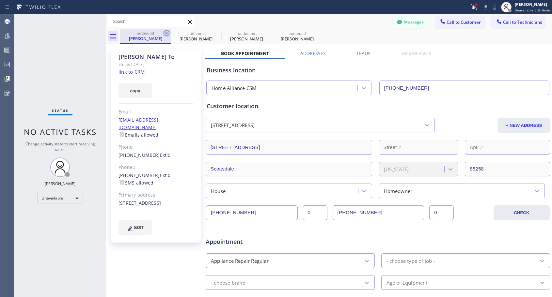
click at [164, 31] on icon at bounding box center [166, 33] width 6 height 6
click at [0, 0] on icon at bounding box center [0, 0] width 0 height 0
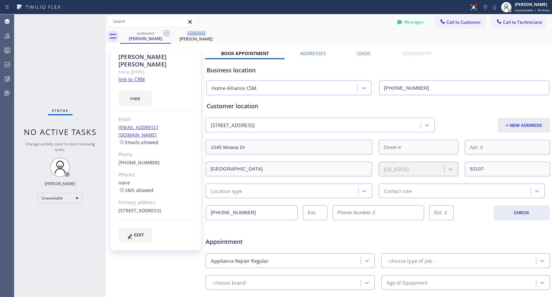
click at [164, 31] on icon at bounding box center [166, 33] width 6 height 6
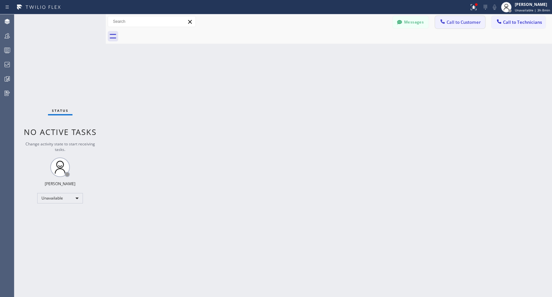
click at [451, 22] on span "Call to Customer" at bounding box center [463, 22] width 34 height 6
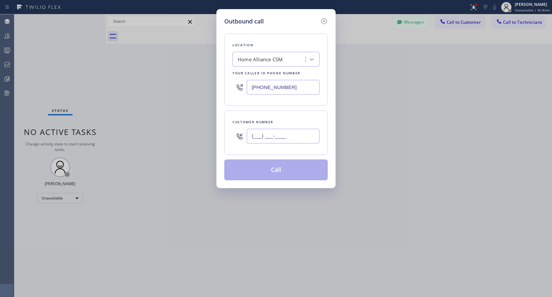
click at [305, 135] on input "(___) ___-____" at bounding box center [283, 136] width 73 height 15
paste input "269) 501-6026"
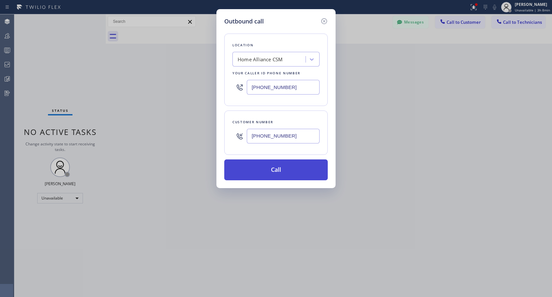
type input "[PHONE_NUMBER]"
click at [276, 171] on button "Call" at bounding box center [275, 169] width 103 height 21
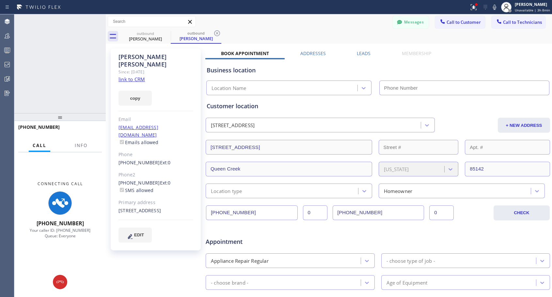
type input "[PHONE_NUMBER]"
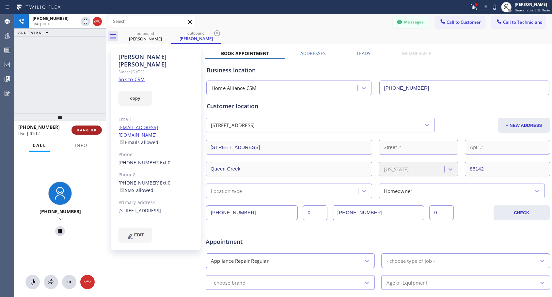
click at [89, 130] on span "HANG UP" at bounding box center [87, 130] width 20 height 5
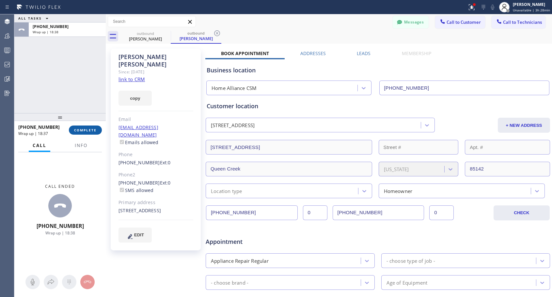
click at [88, 127] on button "COMPLETE" at bounding box center [85, 130] width 33 height 9
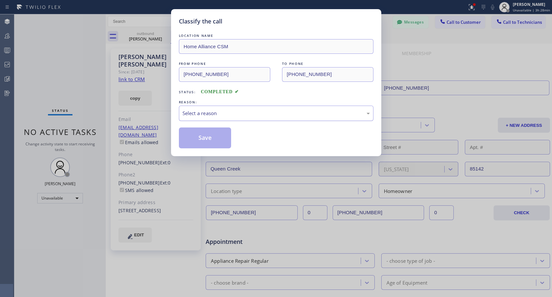
click at [214, 113] on div "Select a reason" at bounding box center [275, 114] width 187 height 8
click at [218, 134] on button "Save" at bounding box center [205, 138] width 53 height 21
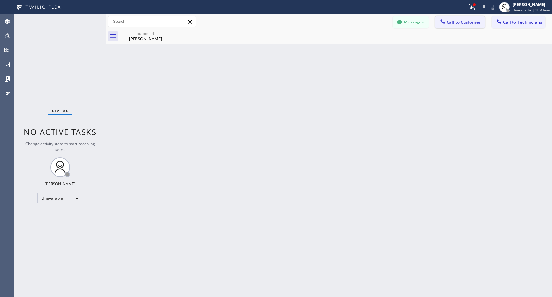
click at [462, 22] on span "Call to Customer" at bounding box center [463, 22] width 34 height 6
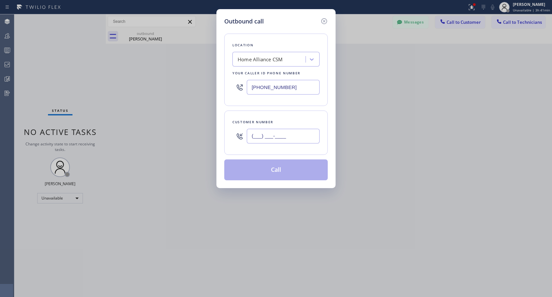
click at [306, 137] on input "(___) ___-____" at bounding box center [283, 136] width 73 height 15
paste input "650) 714-1781"
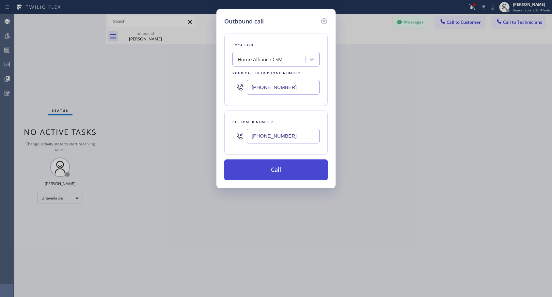
type input "[PHONE_NUMBER]"
click at [278, 171] on button "Call" at bounding box center [275, 169] width 103 height 21
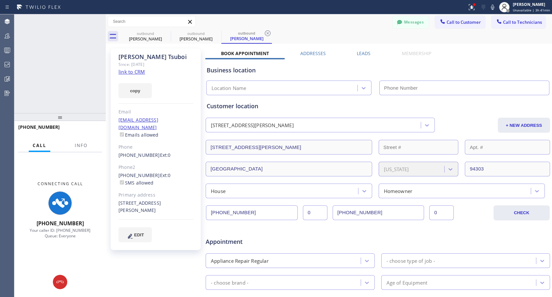
type input "[PHONE_NUMBER]"
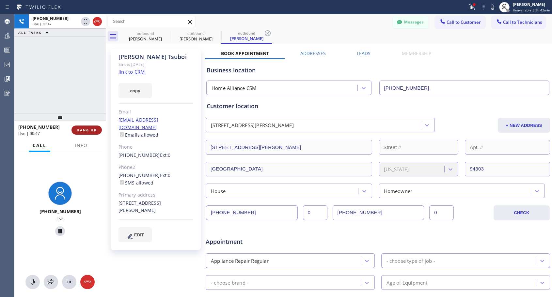
click at [92, 132] on span "HANG UP" at bounding box center [87, 130] width 20 height 5
click at [92, 131] on span "HANG UP" at bounding box center [87, 130] width 20 height 5
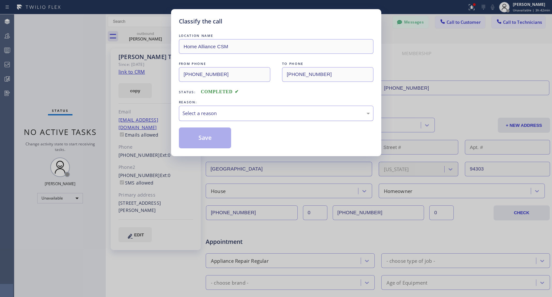
click at [256, 118] on div "Select a reason" at bounding box center [276, 113] width 194 height 15
click at [221, 139] on button "Save" at bounding box center [205, 138] width 53 height 21
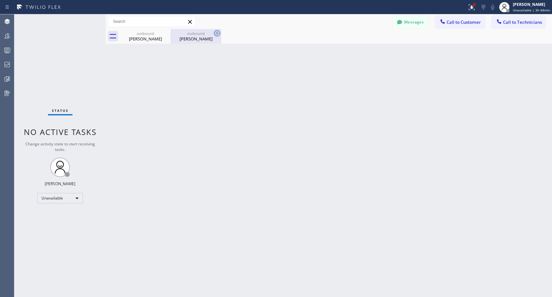
click at [217, 32] on icon at bounding box center [217, 33] width 8 height 8
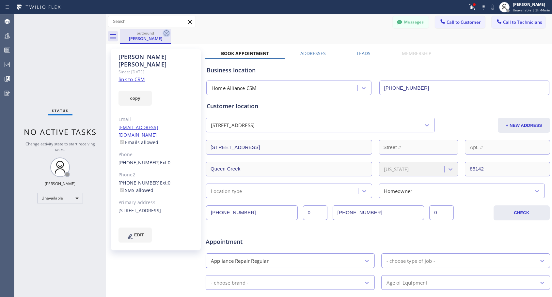
click at [166, 32] on icon at bounding box center [166, 33] width 8 height 8
